Goal: Task Accomplishment & Management: Use online tool/utility

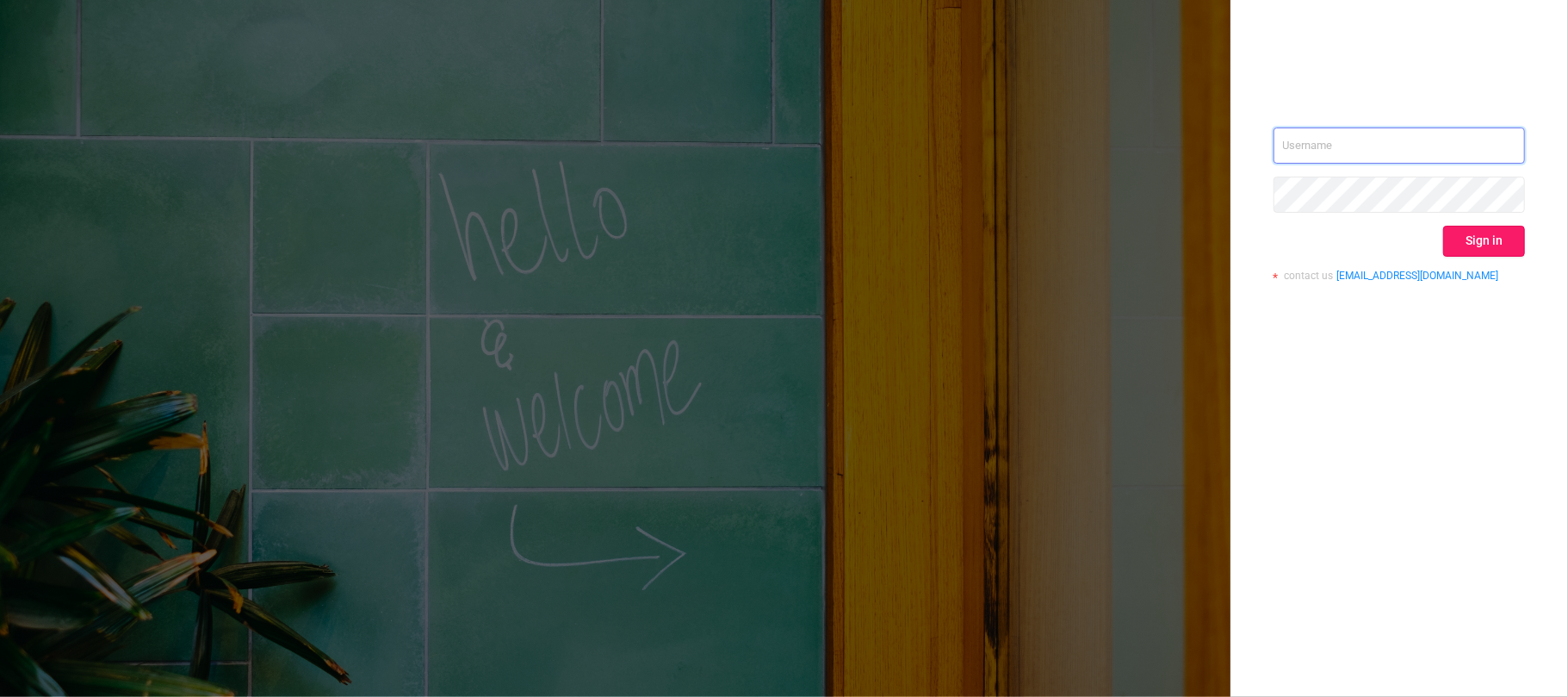
type input "[EMAIL_ADDRESS][DOMAIN_NAME]"
click at [1472, 246] on button "Sign in" at bounding box center [1484, 241] width 82 height 31
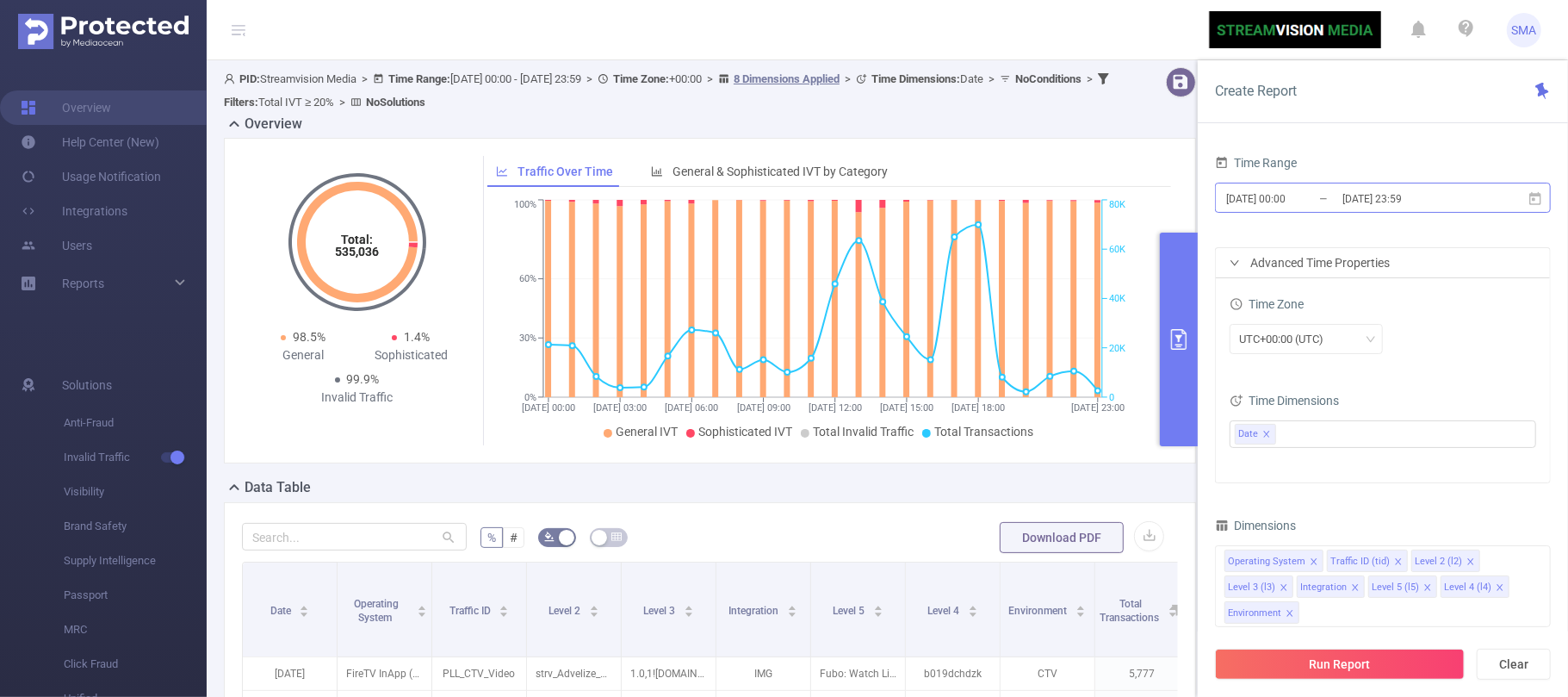
click at [1320, 194] on input "[DATE] 00:00" at bounding box center [1294, 198] width 140 height 23
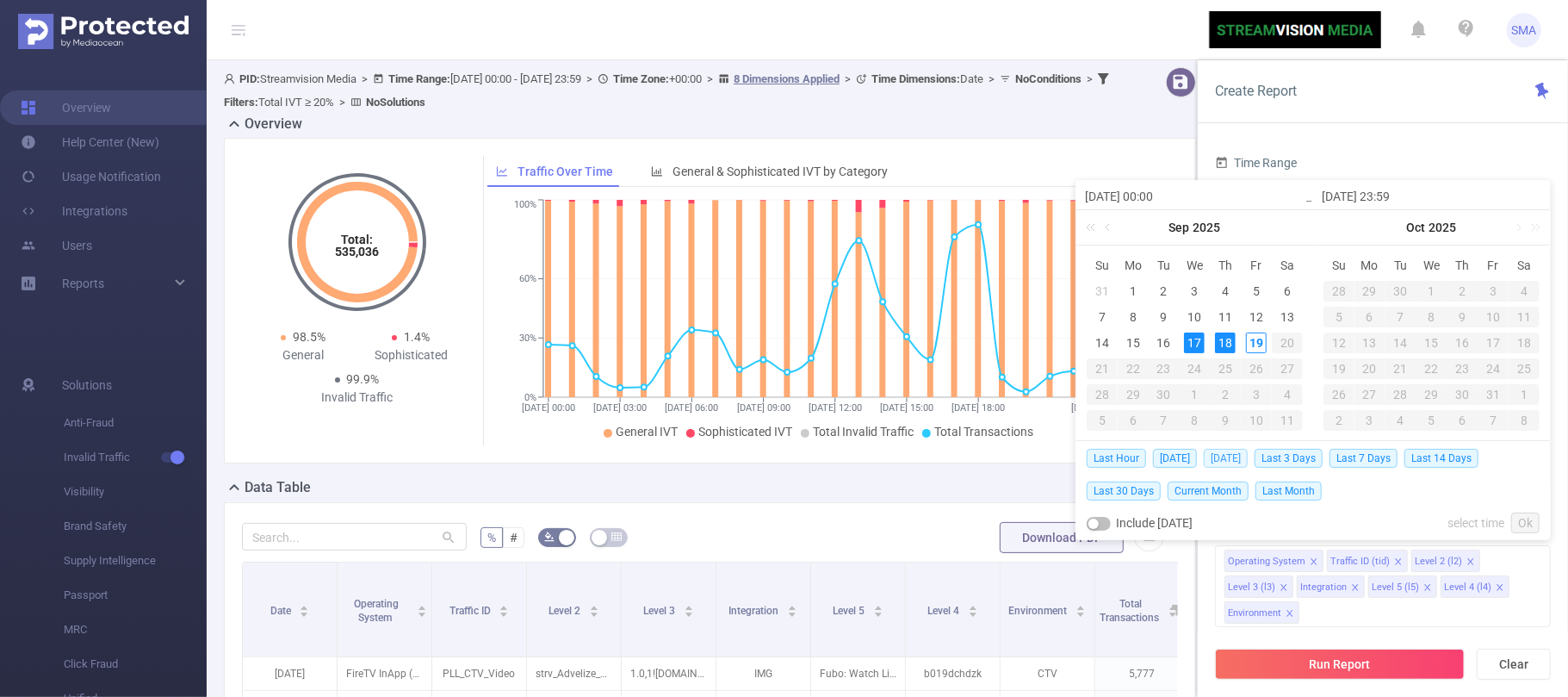
click at [1217, 453] on span "[DATE]" at bounding box center [1225, 458] width 44 height 19
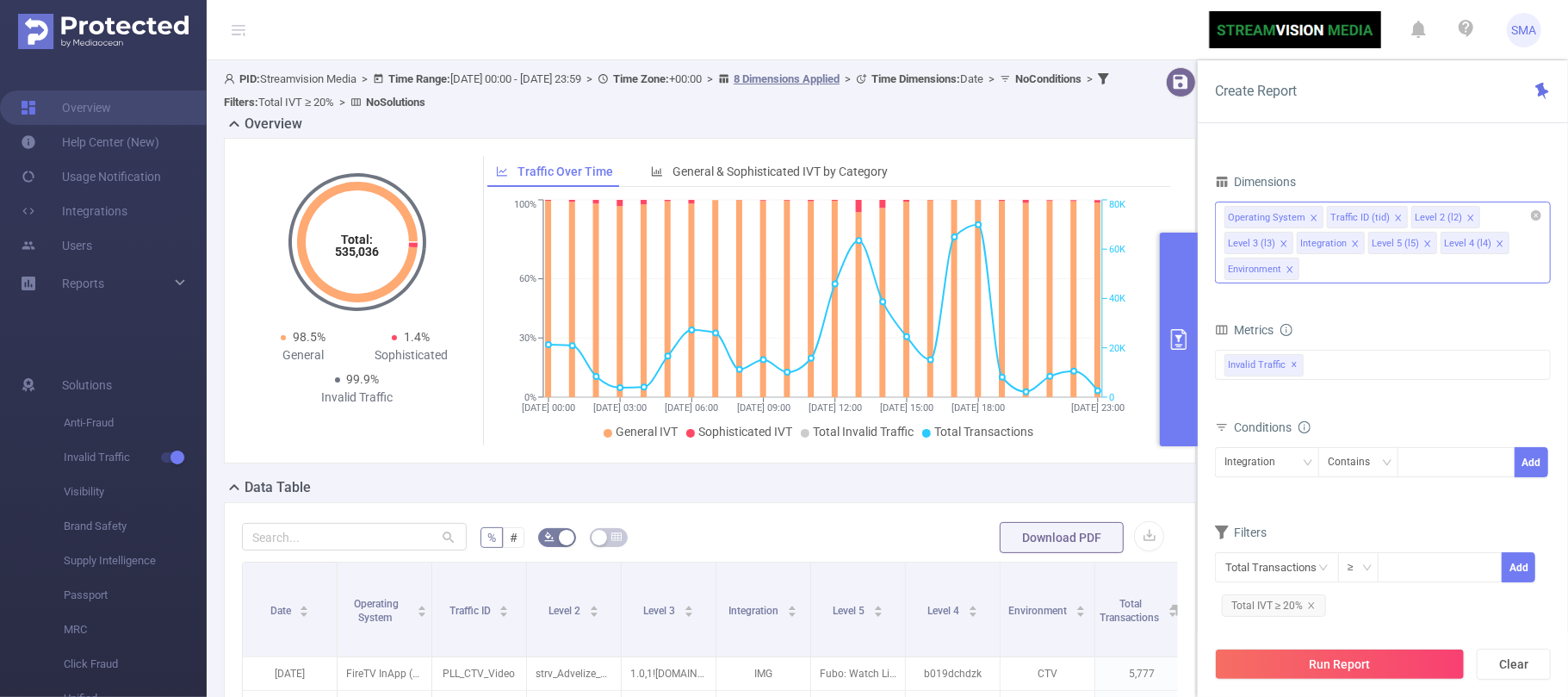
click at [1354, 256] on div "Operating System Traffic ID (tid) Level 2 (l2) Level 3 (l3) Integration Level 5…" at bounding box center [1383, 242] width 335 height 82
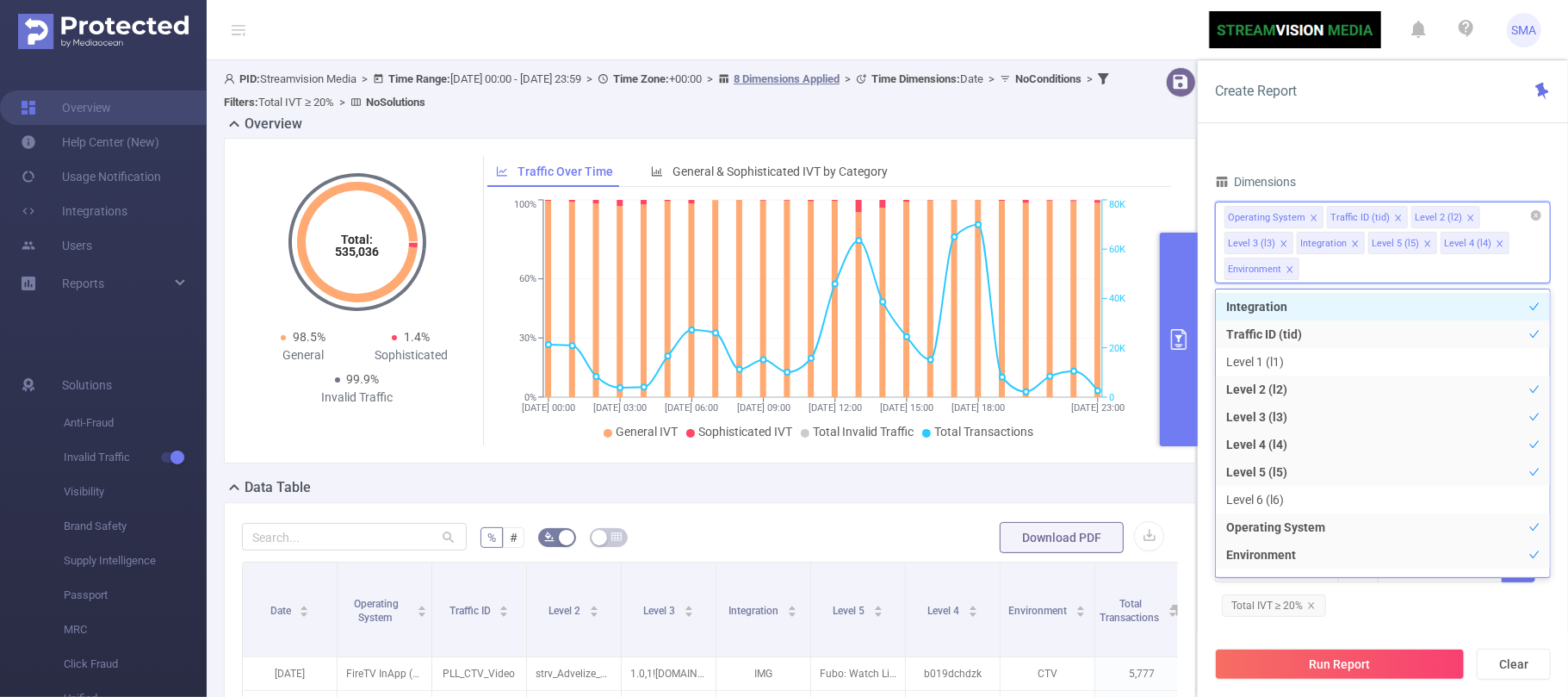
click at [1354, 248] on icon "icon: close" at bounding box center [1355, 243] width 9 height 9
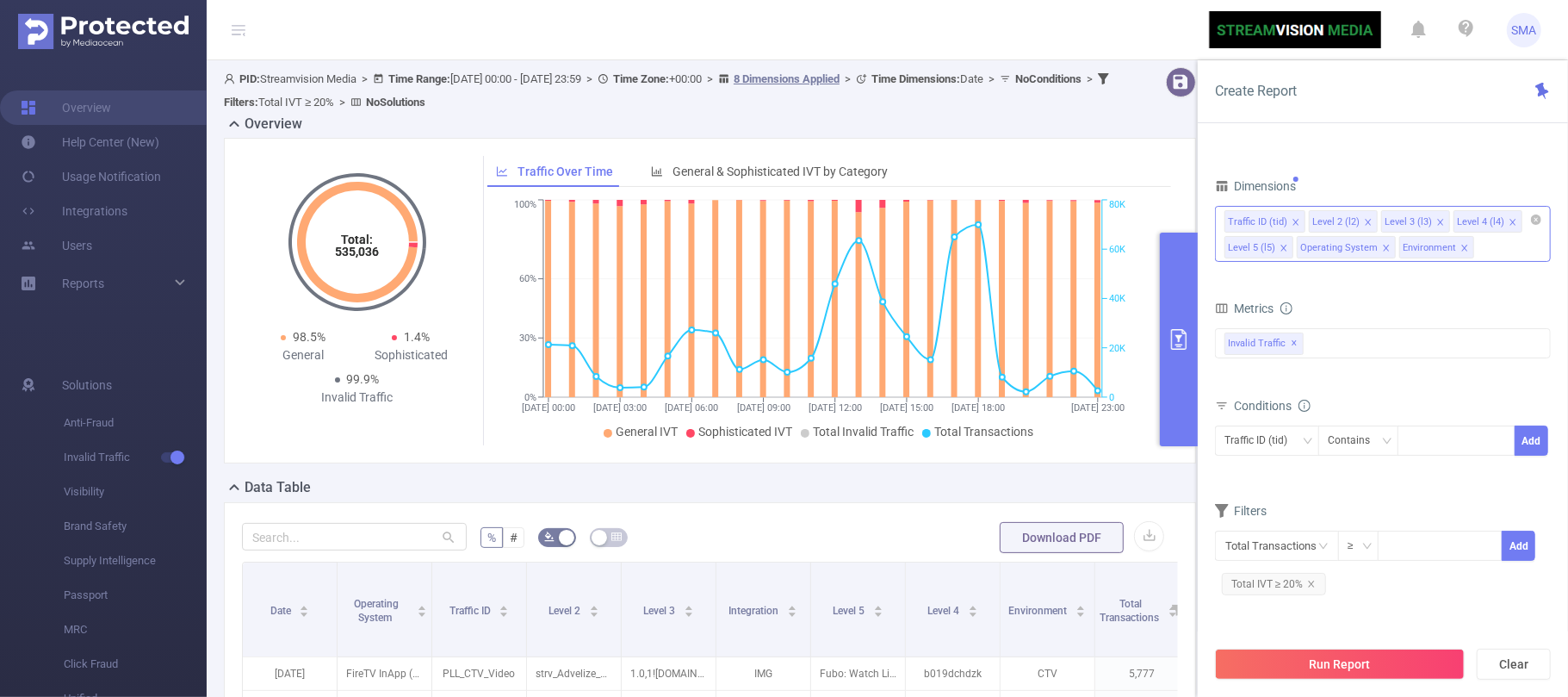
click at [1441, 165] on div "Time Range [DATE] 00:00 _ [DATE] 23:59 Advanced Time Properties Time Zone UTC+0…" at bounding box center [1383, 212] width 335 height 801
click at [1361, 663] on button "Run Report" at bounding box center [1340, 664] width 250 height 31
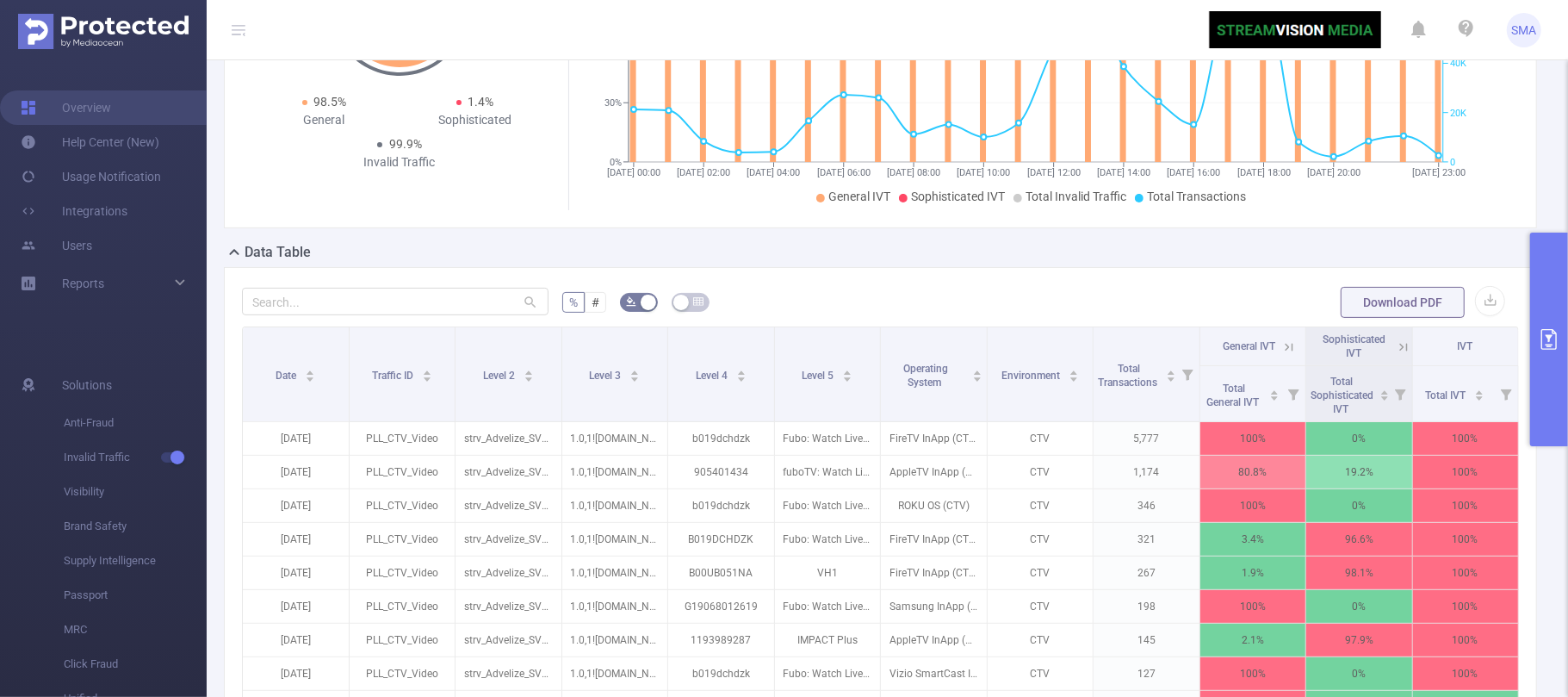
scroll to position [229, 0]
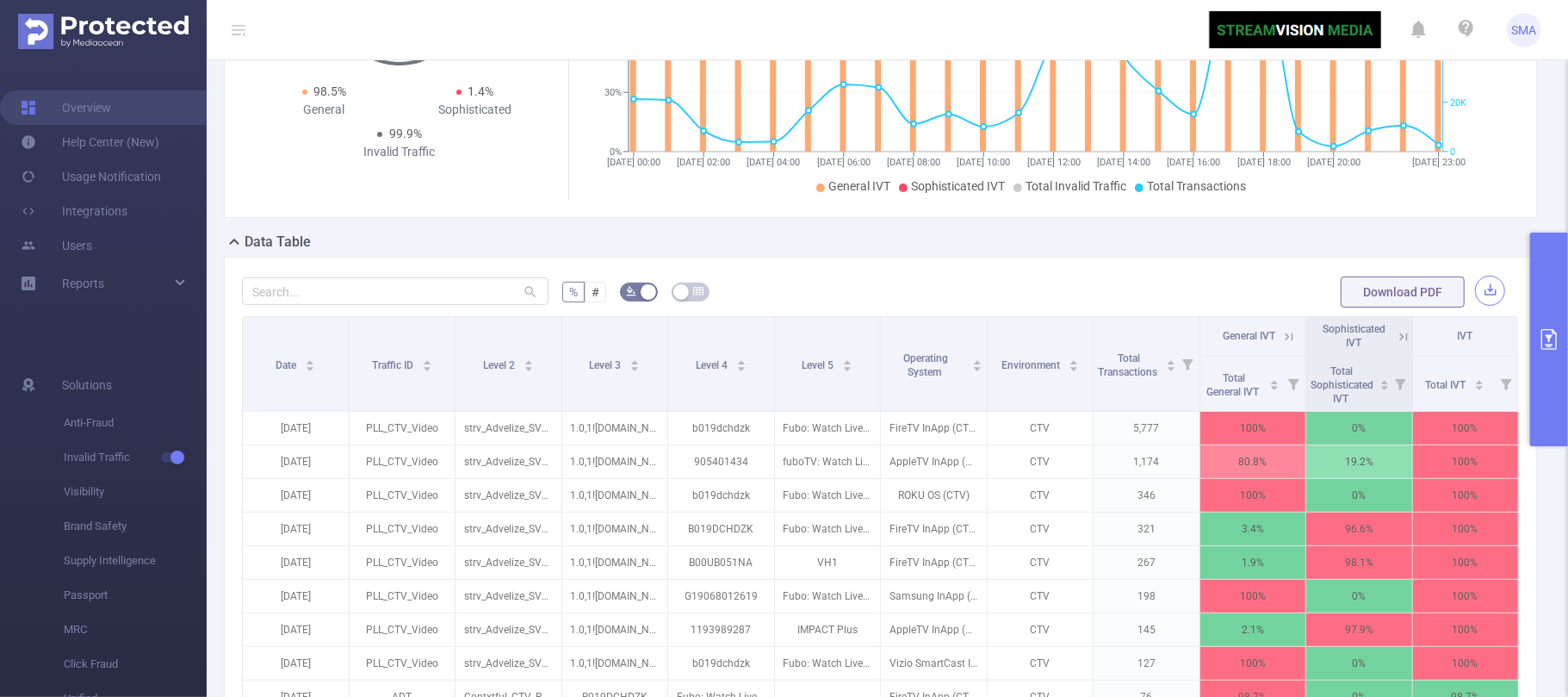
click at [1475, 300] on button "button" at bounding box center [1490, 290] width 30 height 30
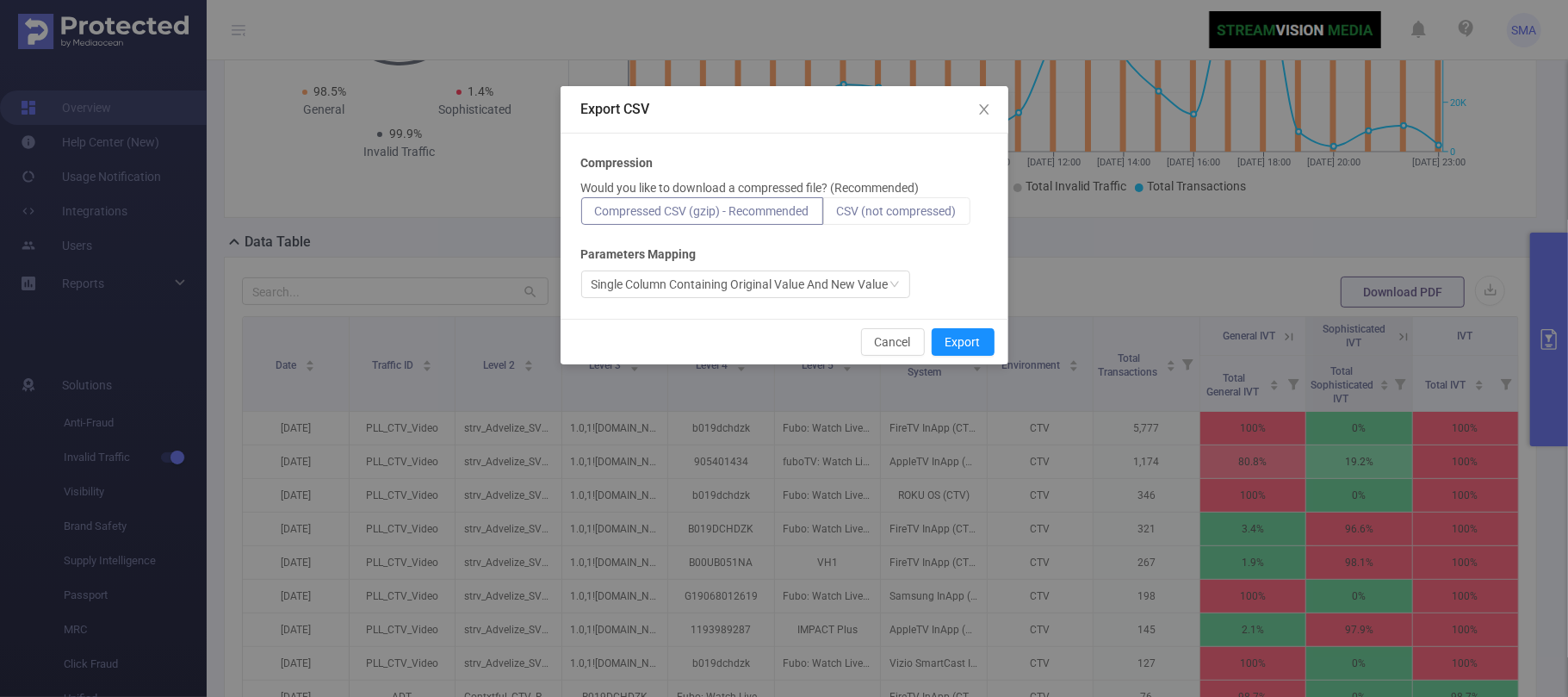
click at [911, 207] on span "CSV (not compressed)" at bounding box center [896, 210] width 120 height 14
click at [837, 216] on input "CSV (not compressed)" at bounding box center [837, 216] width 0 height 0
click at [958, 344] on button "Export" at bounding box center [963, 342] width 63 height 28
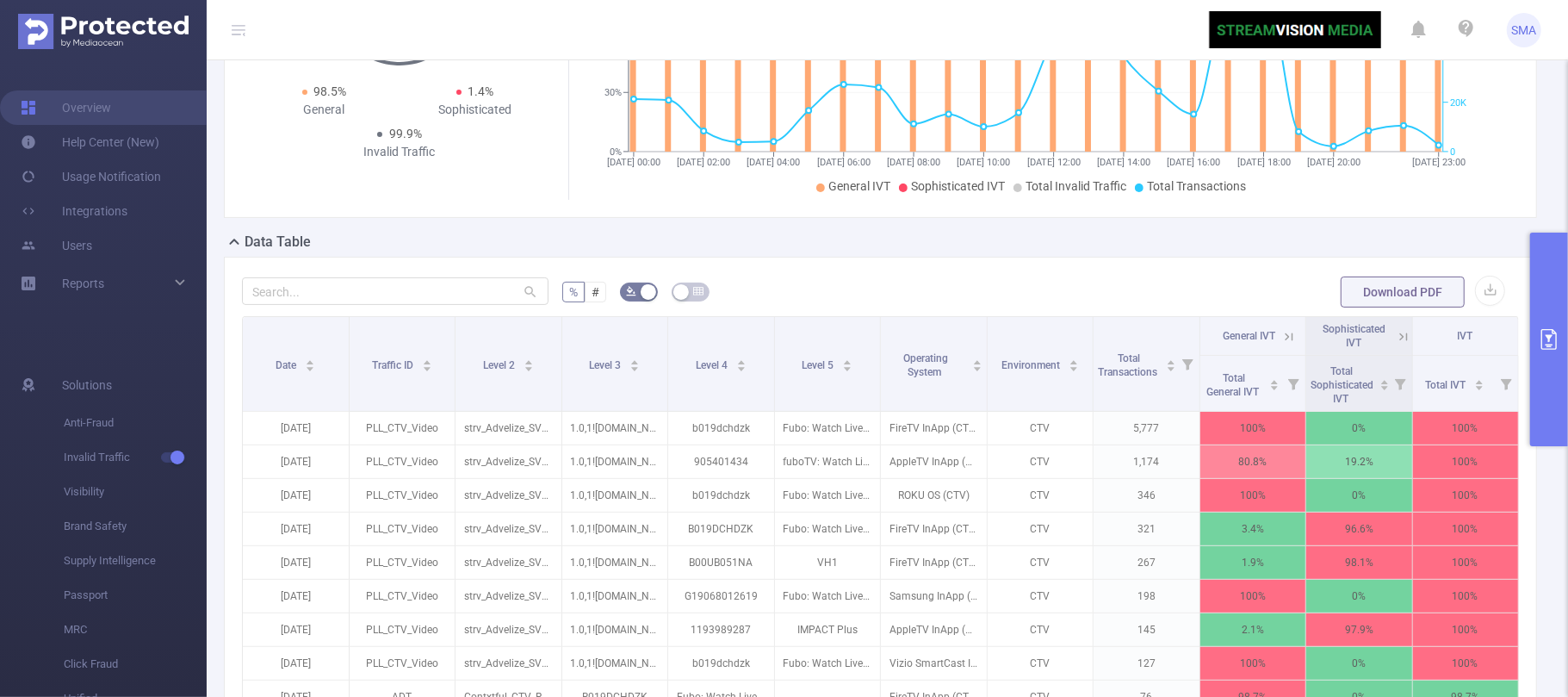
click at [879, 256] on div "Data Table" at bounding box center [887, 243] width 1327 height 24
click at [1544, 342] on icon "primary" at bounding box center [1549, 339] width 21 height 21
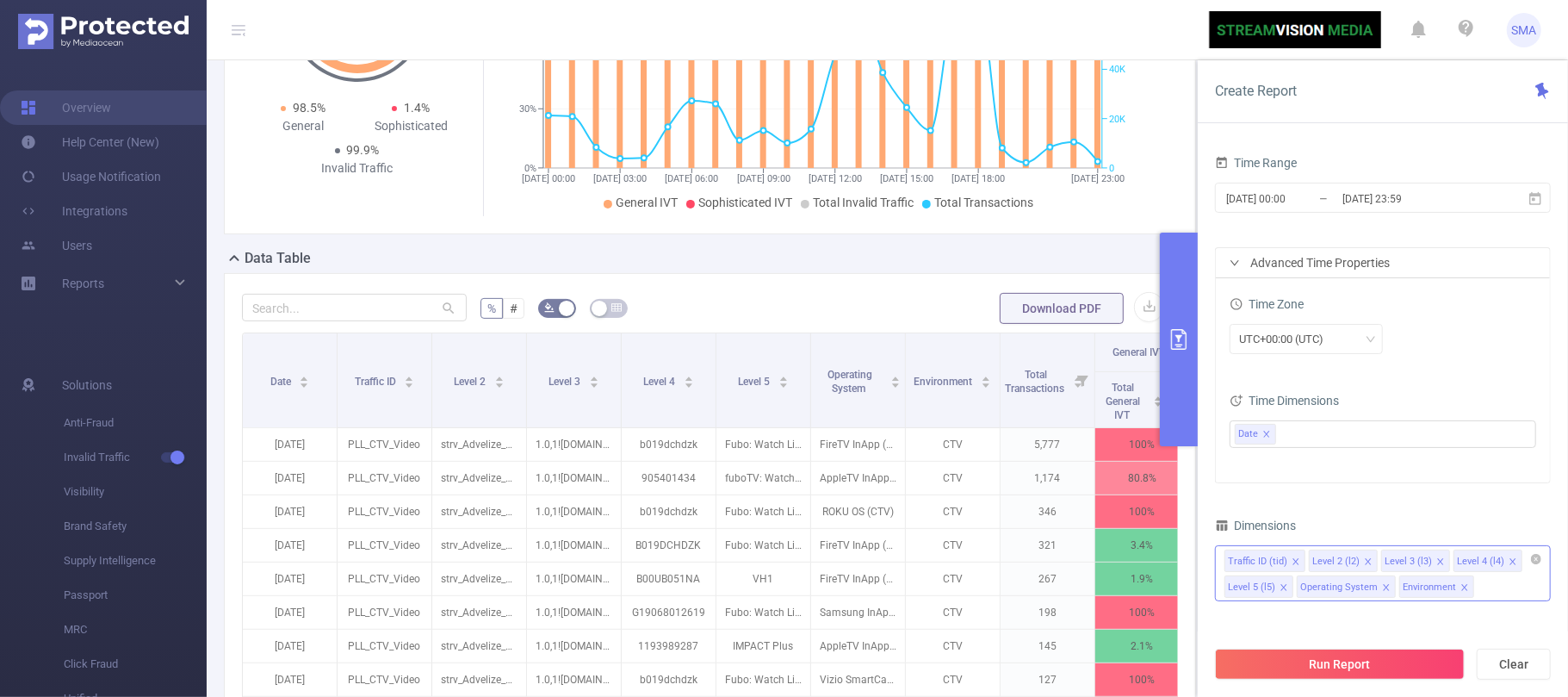
click at [1010, 255] on div "Data Table" at bounding box center [717, 260] width 986 height 24
click at [1068, 259] on div "Data Table" at bounding box center [717, 260] width 986 height 24
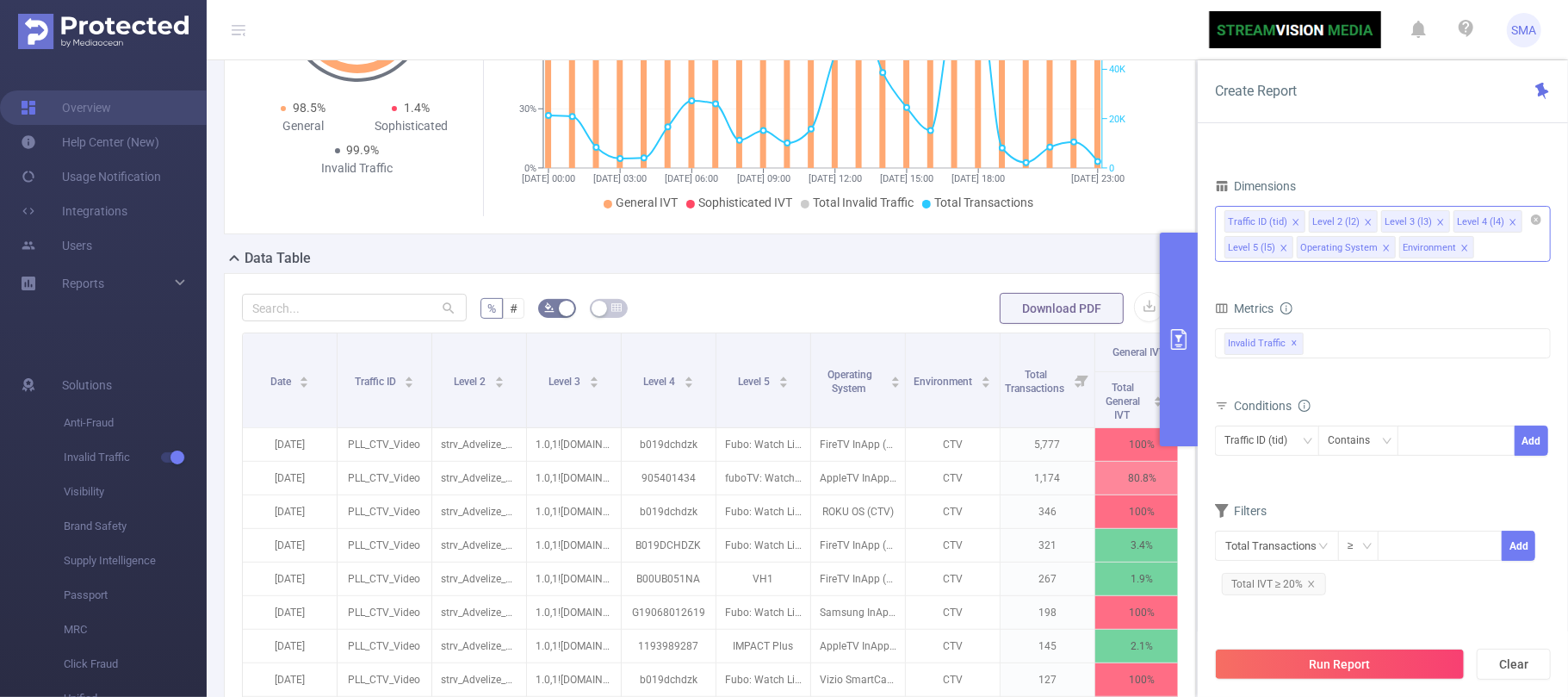
click at [1059, 248] on div "Total: 535,036 Total: 535,036 98.5% General 1.4% Sophisticated 99.9% Invalid Tr…" at bounding box center [711, 78] width 986 height 339
click at [1175, 335] on icon "primary" at bounding box center [1178, 339] width 21 height 21
